Goal: Task Accomplishment & Management: Use online tool/utility

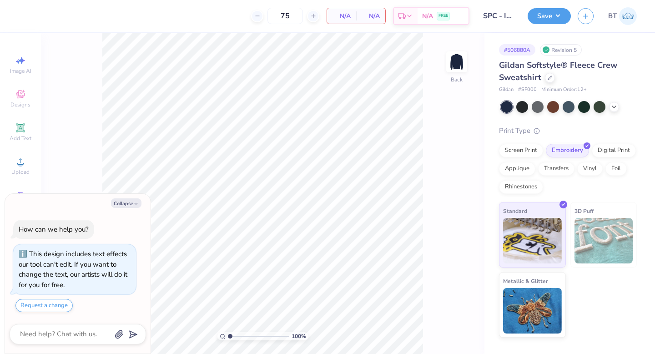
type textarea "x"
click at [268, 16] on input "75" at bounding box center [249, 16] width 35 height 16
type input "78"
click at [552, 76] on div at bounding box center [550, 77] width 10 height 10
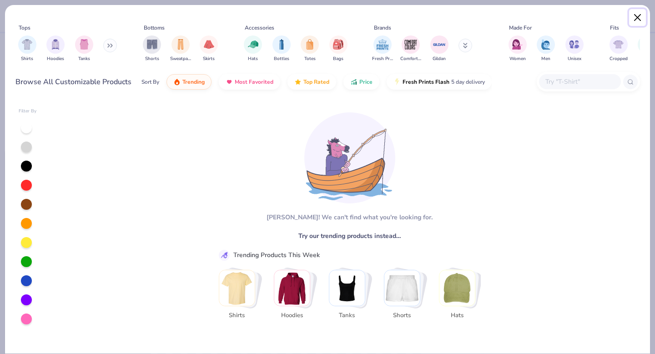
click at [636, 17] on button "Close" at bounding box center [637, 17] width 17 height 17
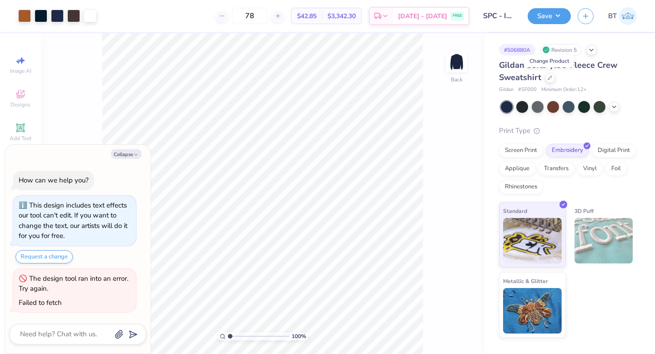
click at [607, 66] on span "Gildan Softstyle® Fleece Crew Sweatshirt" at bounding box center [558, 71] width 118 height 23
click at [550, 79] on div at bounding box center [550, 77] width 10 height 10
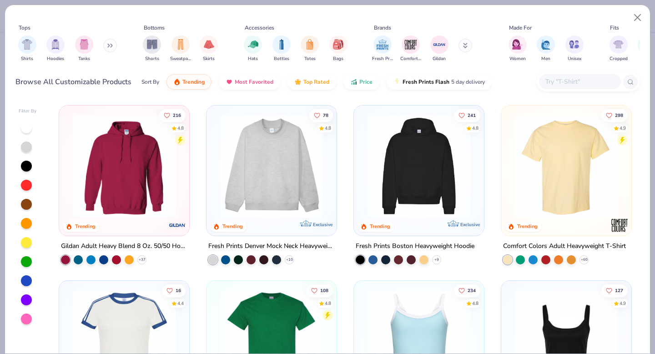
click at [110, 41] on button at bounding box center [110, 46] width 14 height 14
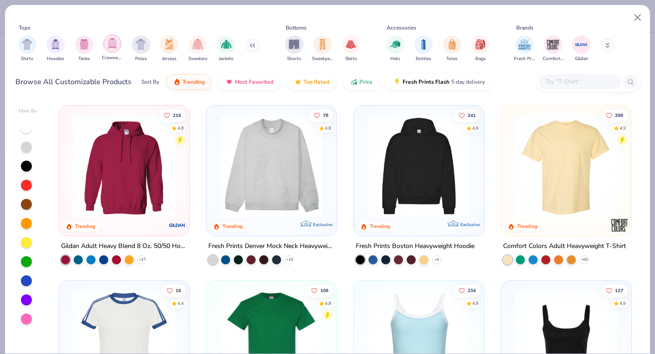
click at [107, 40] on div "filter for Crewnecks" at bounding box center [112, 44] width 18 height 18
type textarea "x"
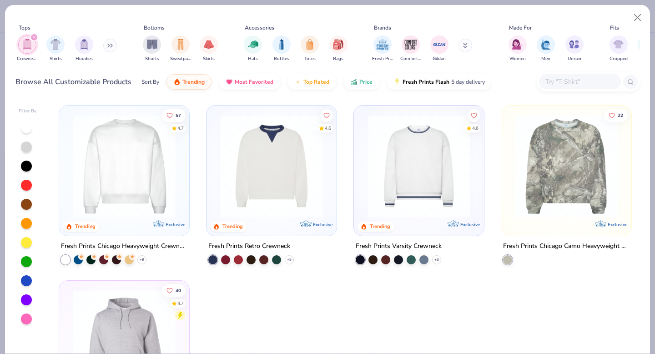
click at [553, 83] on input "text" at bounding box center [580, 81] width 70 height 10
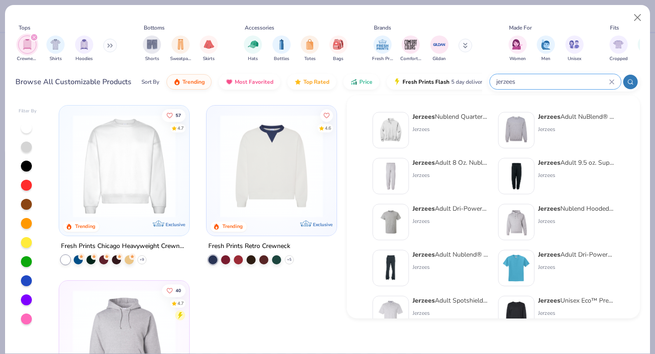
type input "jerzees"
click at [563, 115] on div "Jerzees Adult NuBlend® Fleece Crew" at bounding box center [576, 117] width 76 height 10
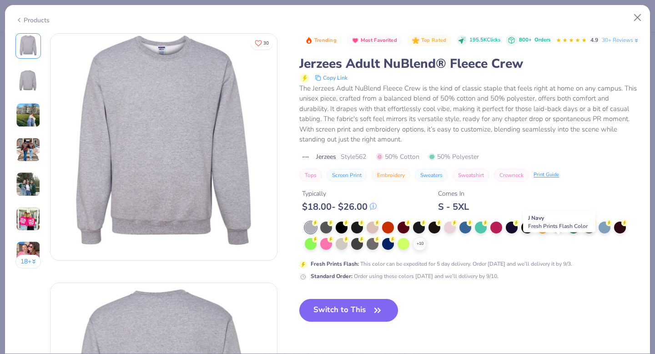
click at [553, 233] on div at bounding box center [558, 227] width 12 height 12
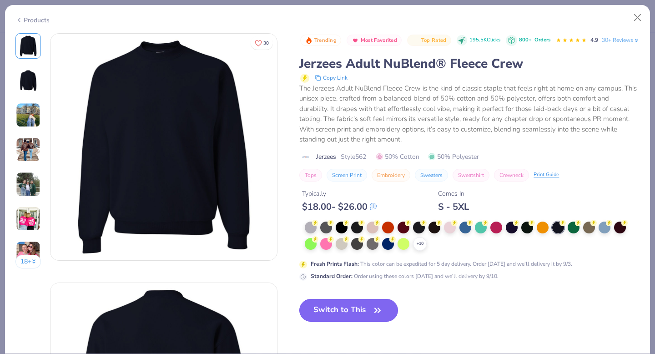
click at [352, 322] on button "Switch to This" at bounding box center [348, 310] width 99 height 23
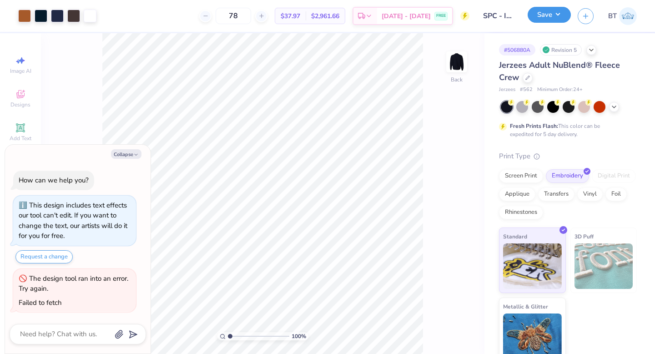
click at [541, 19] on button "Save" at bounding box center [549, 15] width 43 height 16
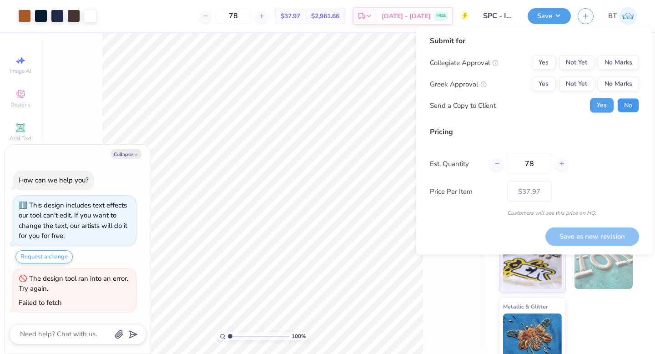
click at [617, 105] on button "No" at bounding box center [628, 105] width 22 height 15
type textarea "x"
click at [619, 83] on button "No Marks" at bounding box center [618, 84] width 41 height 15
click at [615, 64] on button "No Marks" at bounding box center [618, 63] width 41 height 15
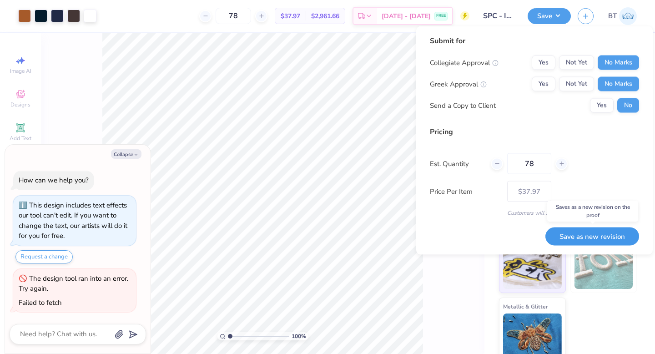
click at [597, 238] on button "Save as new revision" at bounding box center [593, 236] width 94 height 19
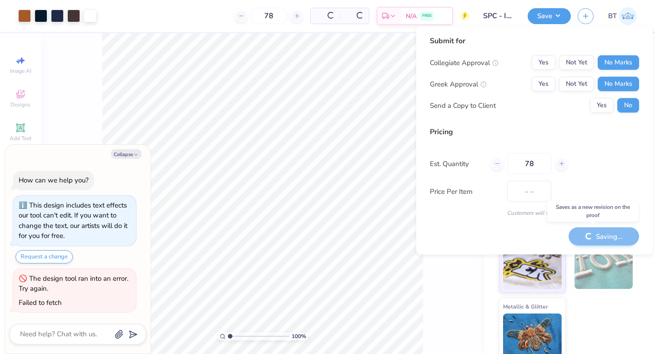
type input "$37.97"
type textarea "x"
